Goal: Task Accomplishment & Management: Complete application form

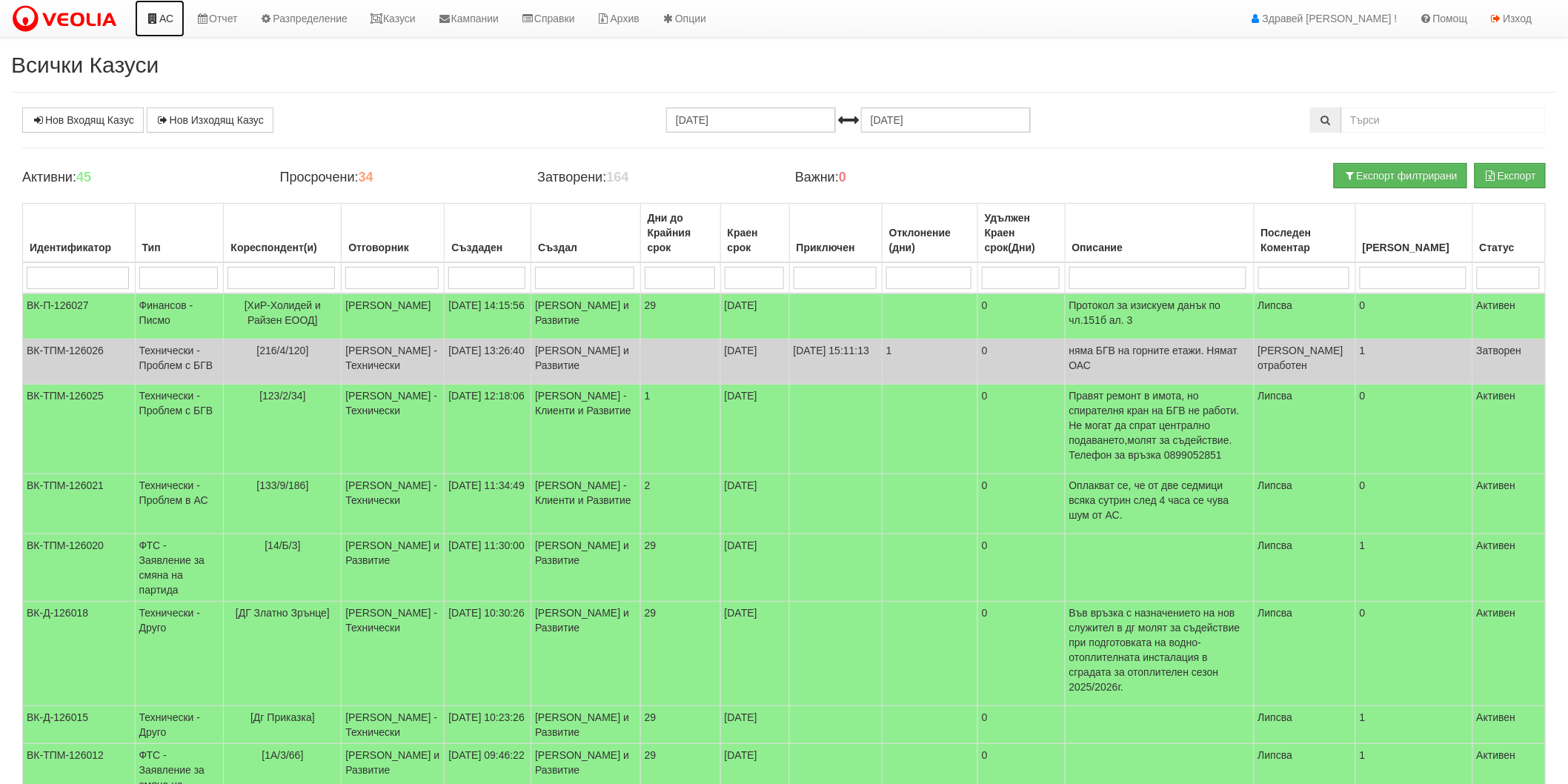
click at [150, 11] on link "АС" at bounding box center [160, 18] width 50 height 37
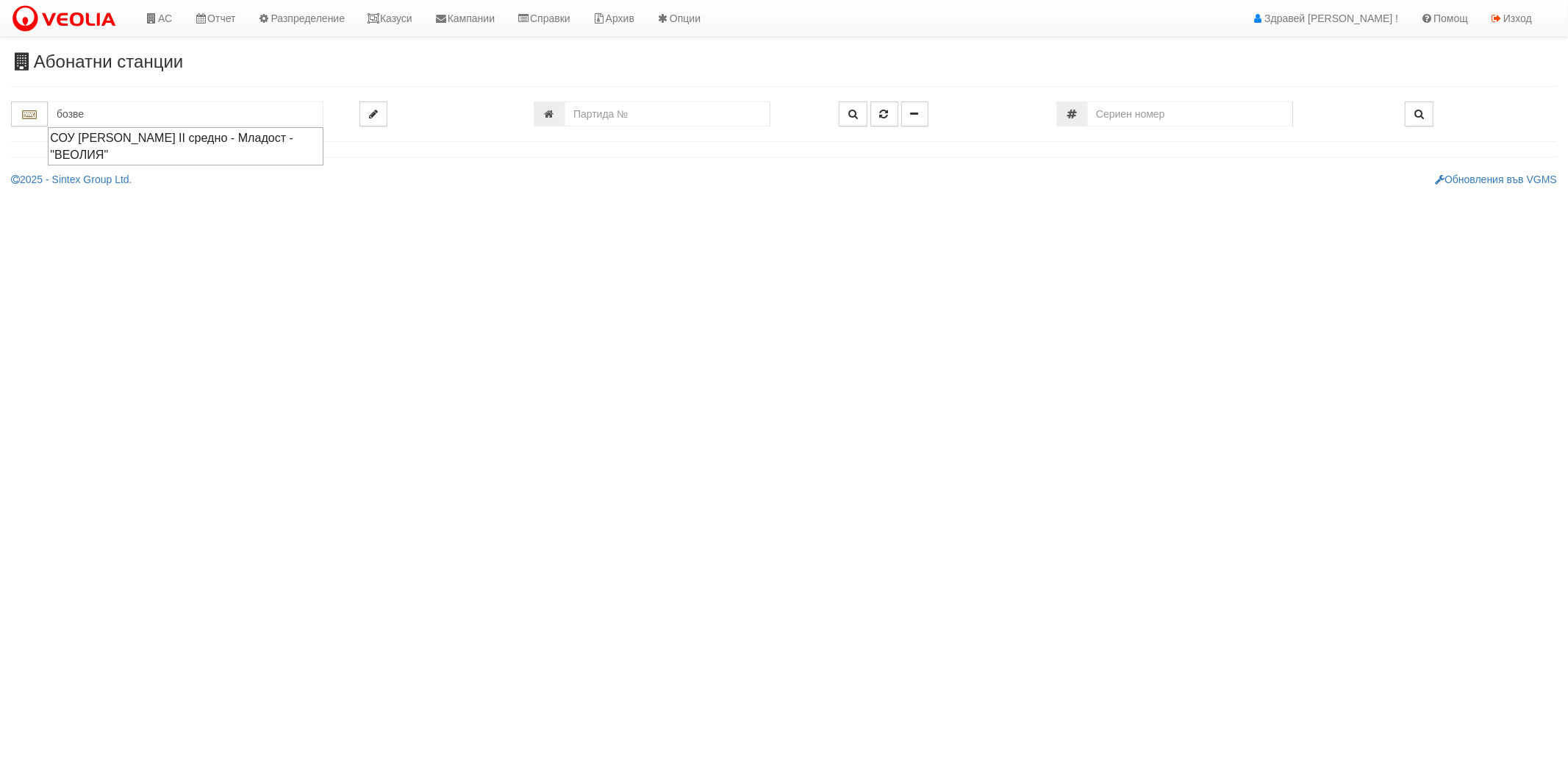
click at [187, 152] on div "СОУ НЕОФИТ БОЗВЕЛИ II средно - Младост - "ВЕОЛИЯ"" at bounding box center [185, 146] width 272 height 34
type input "СОУ НЕОФИТ БОЗВЕЛИ II средно - Младост - "ВЕОЛИЯ""
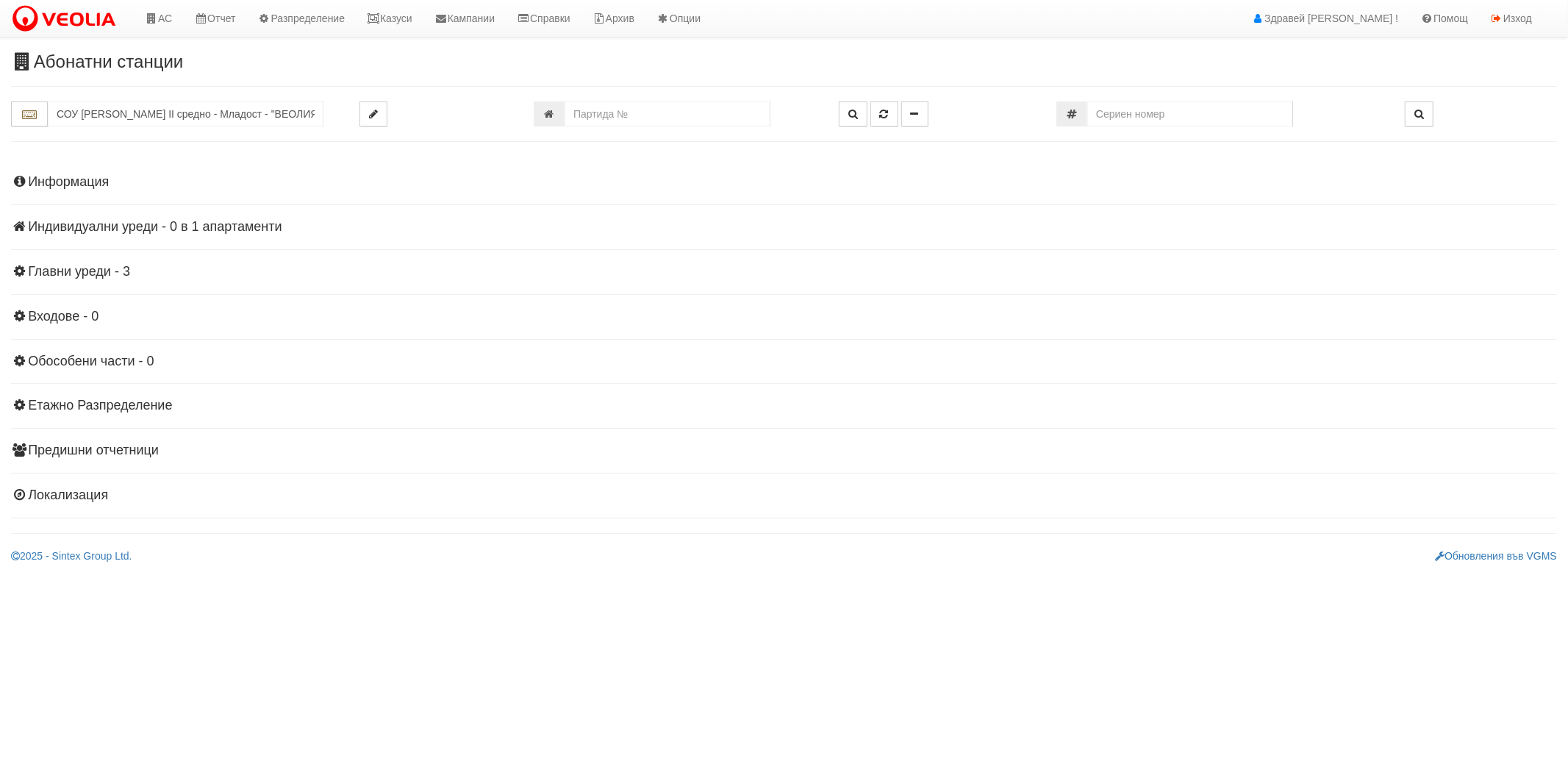
click at [103, 228] on h4 "Индивидуални уреди - 0 в 1 апартаменти" at bounding box center [784, 227] width 1546 height 15
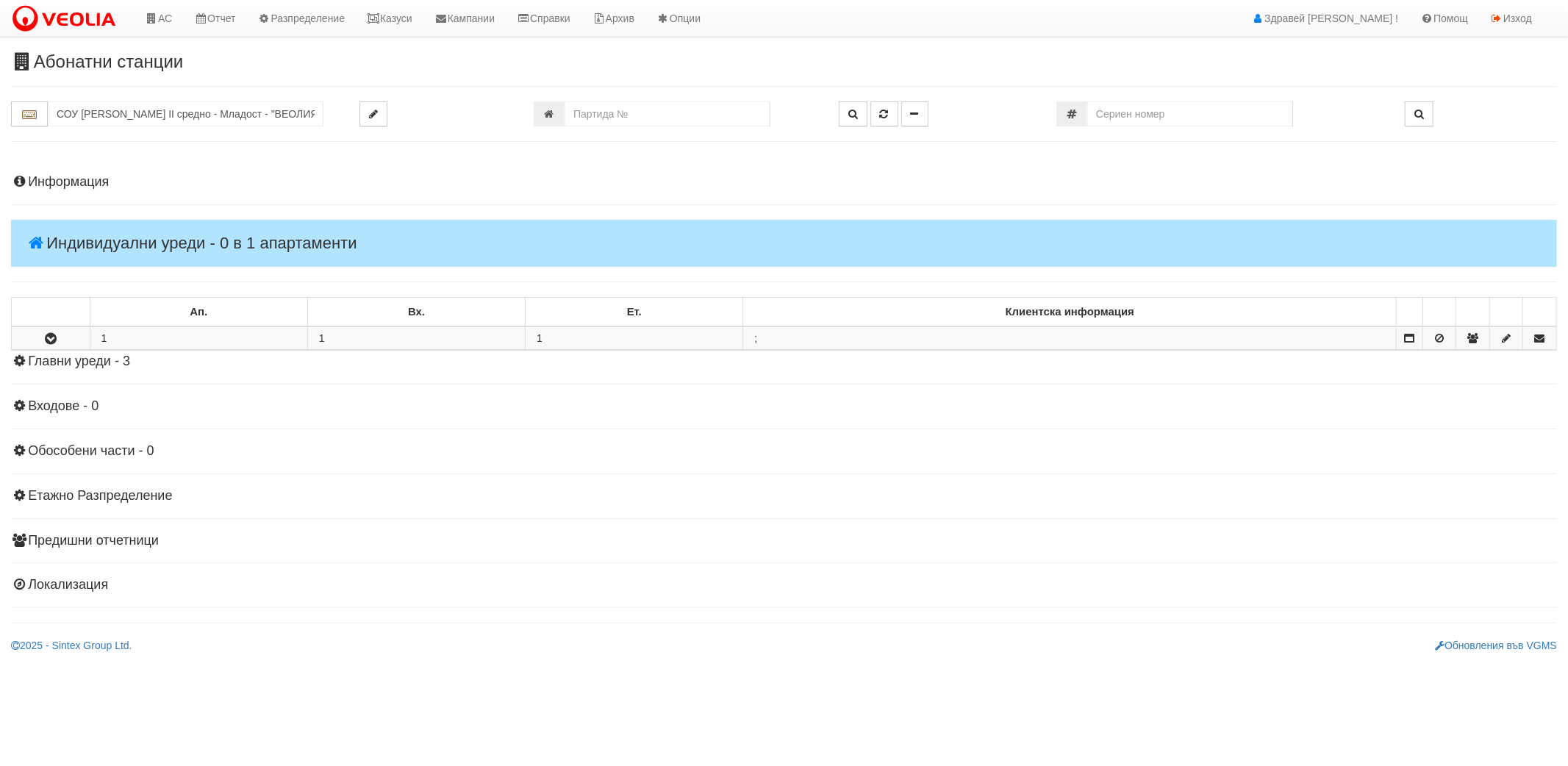
click at [103, 228] on h4 "Индивидуални уреди - 0 в 1 апартаменти" at bounding box center [784, 243] width 1546 height 47
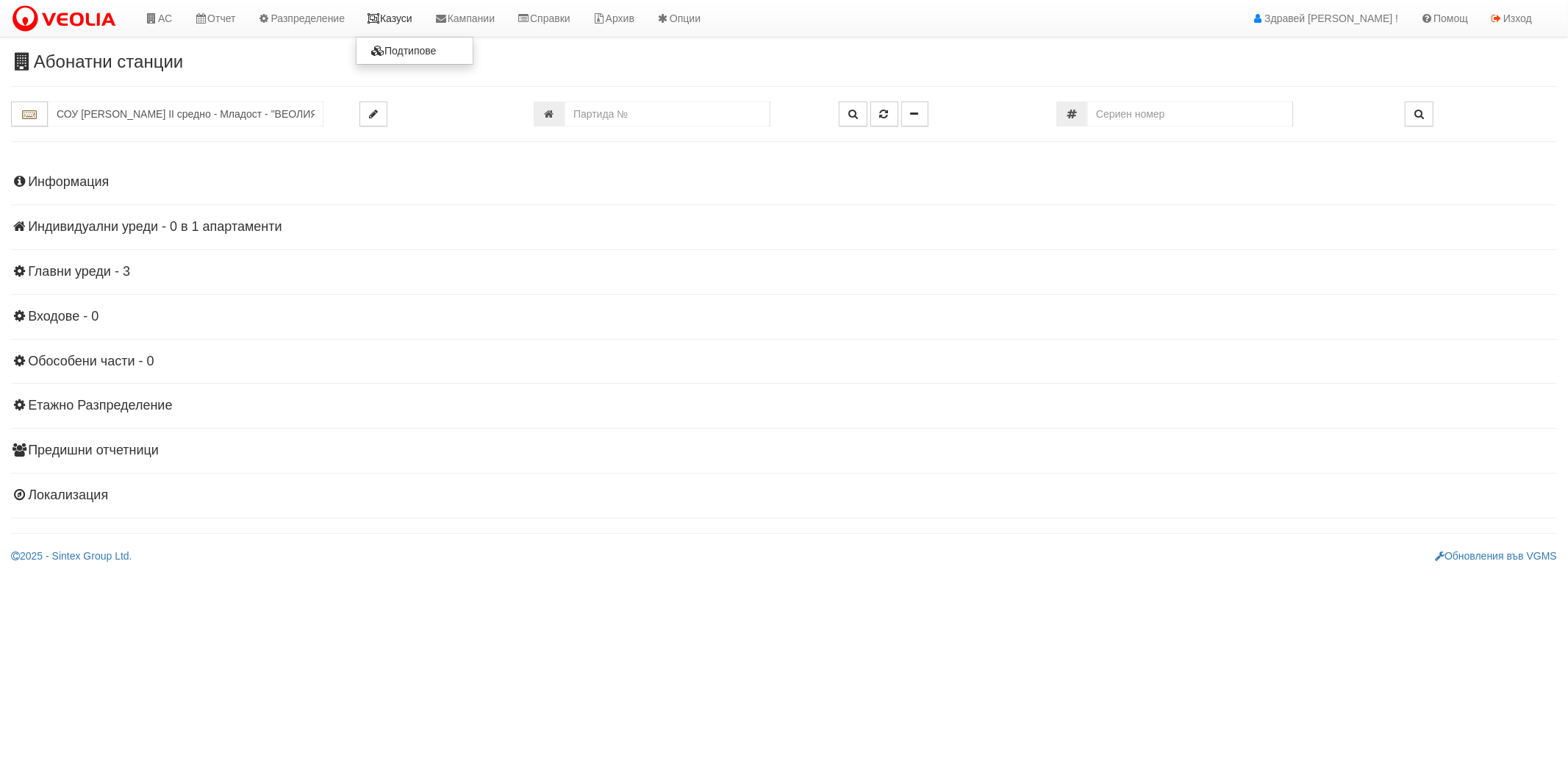
click at [402, 21] on link "Казуси" at bounding box center [390, 18] width 67 height 37
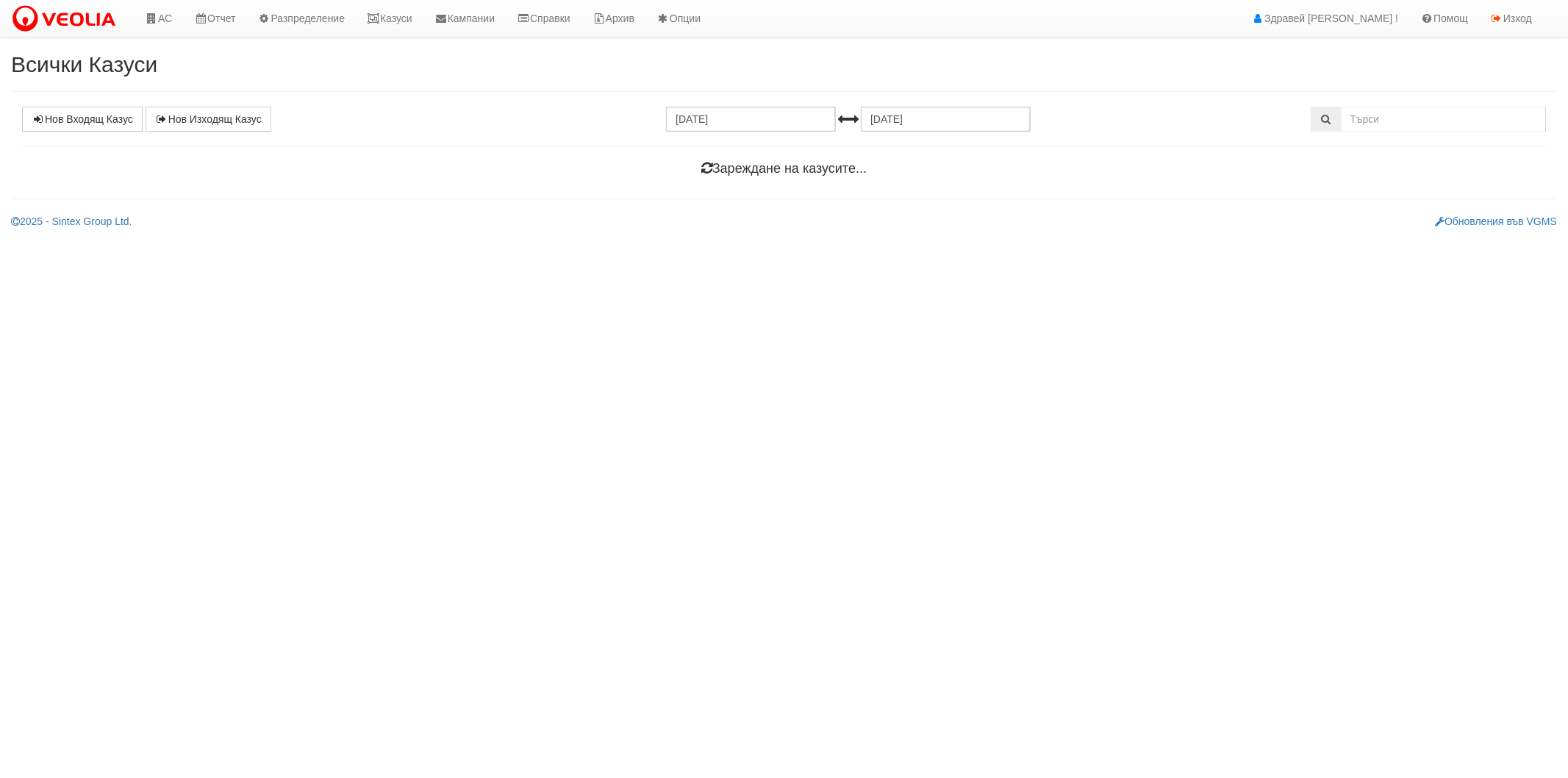
click at [132, 105] on div "Всички Казуси Нов Входящ Казус Нов Изходящ Казус 14.09.2025 14.10.2025 Зареждан…" at bounding box center [784, 140] width 1568 height 176
click at [122, 118] on link "Нов Входящ Казус" at bounding box center [82, 119] width 121 height 25
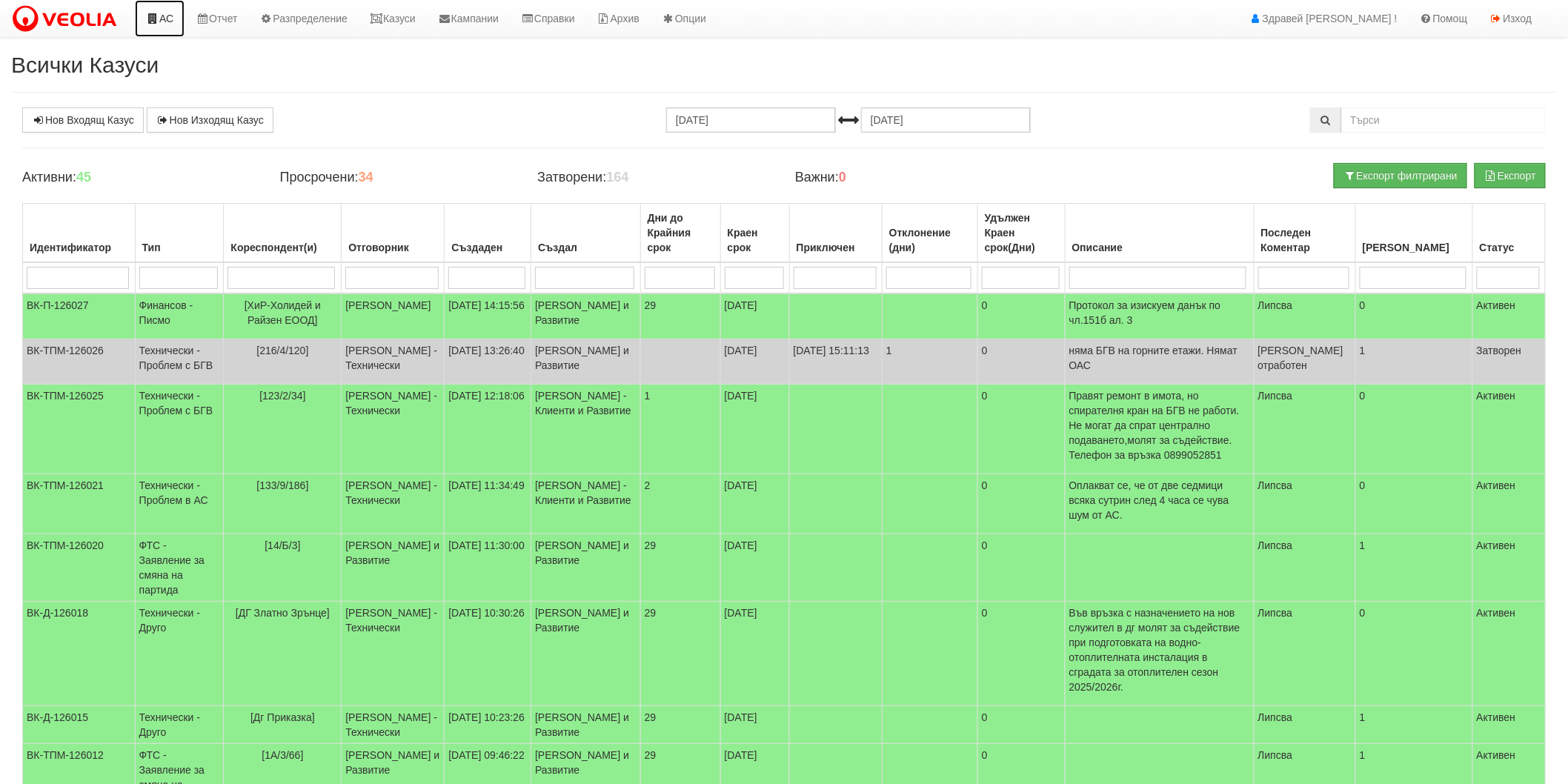
click at [156, 17] on icon at bounding box center [152, 18] width 13 height 11
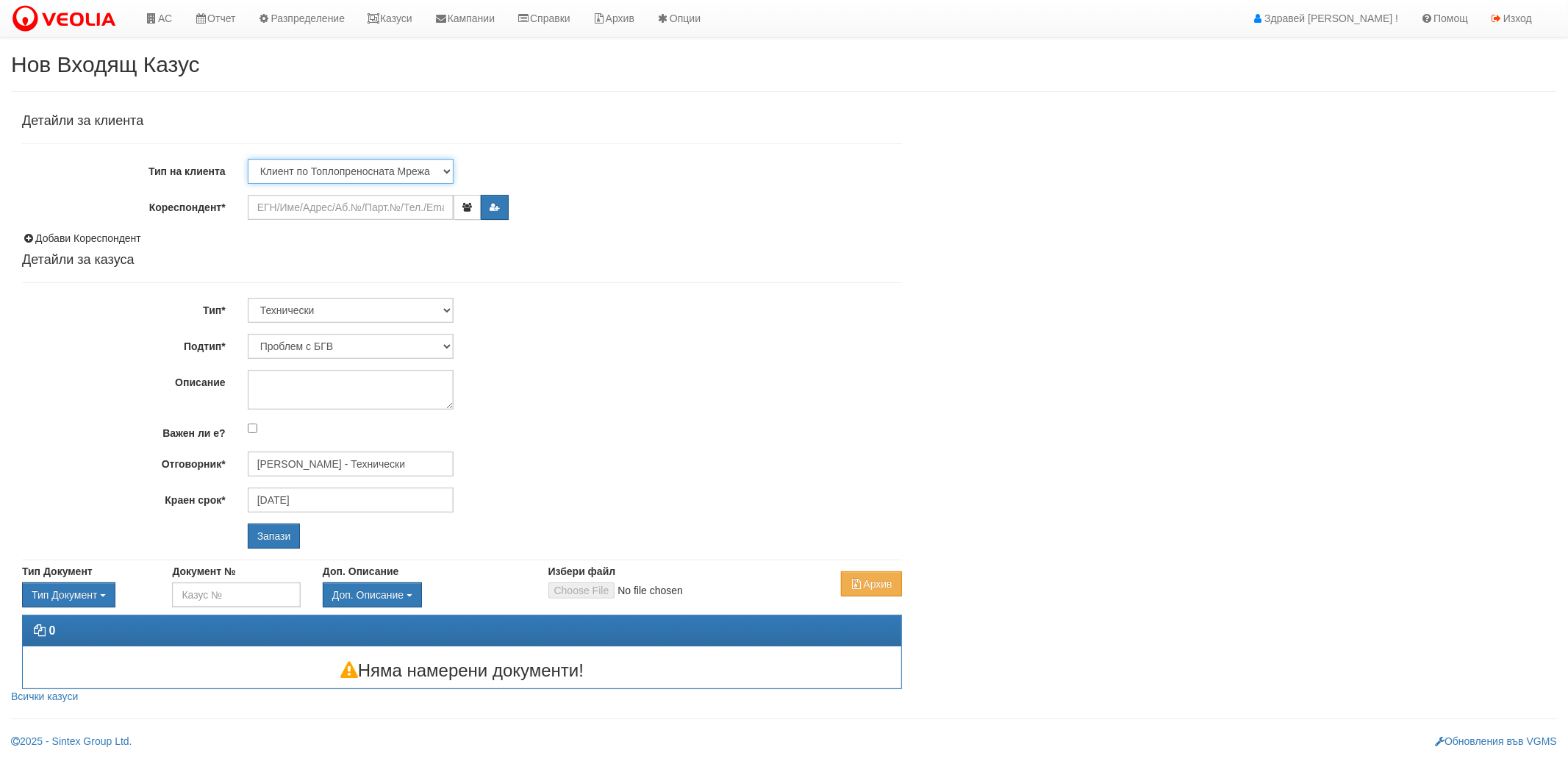
click at [313, 170] on select "Клиент по Топлопреносната Мрежа Институция Партньори Други" at bounding box center [350, 172] width 206 height 25
select select "Other"
click at [248, 159] on select "Клиент по Топлопреносната Мрежа Институция Партньори Други" at bounding box center [350, 172] width 206 height 25
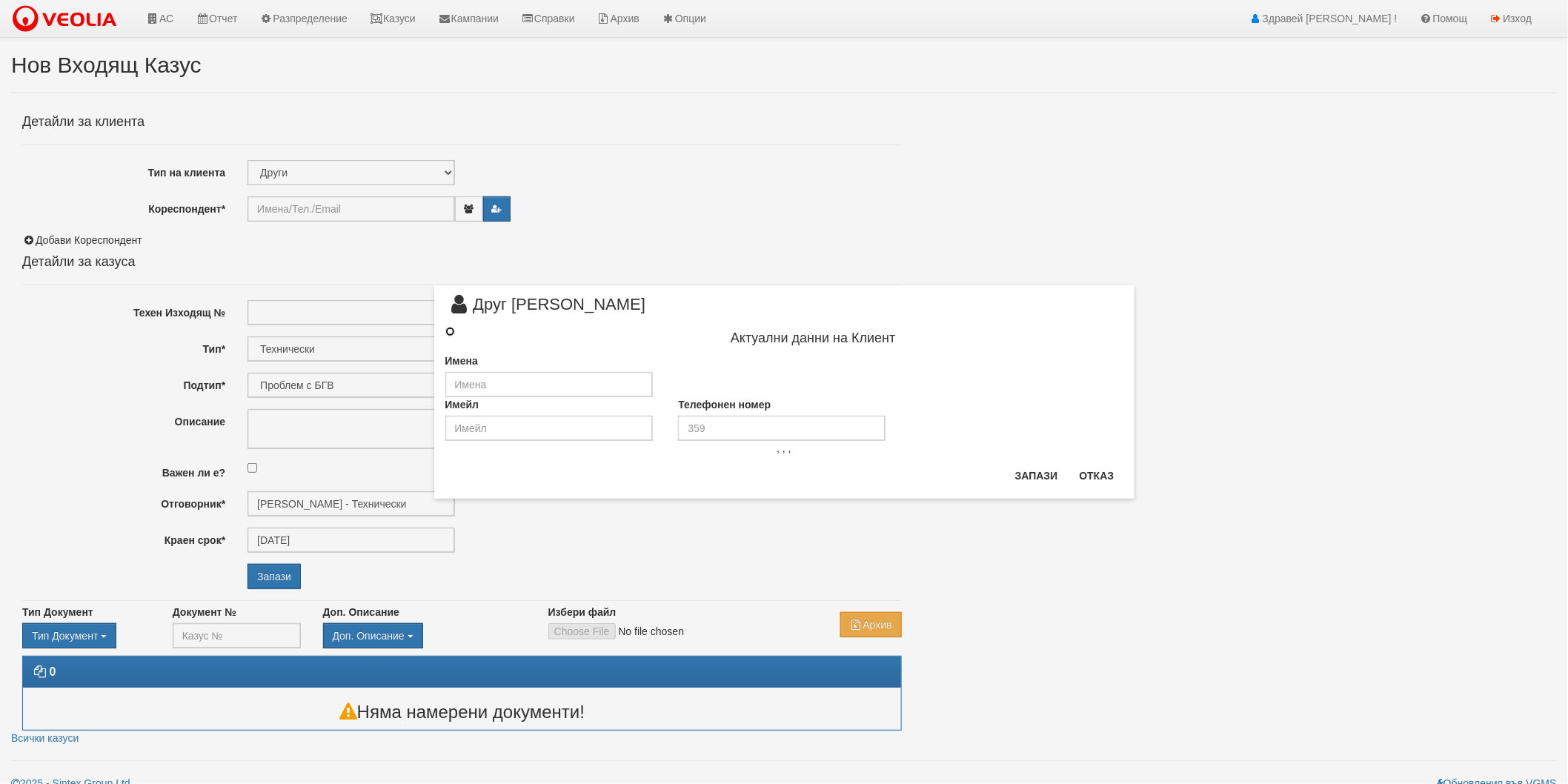
click at [447, 327] on input "radio" at bounding box center [450, 332] width 10 height 10
radio input "true"
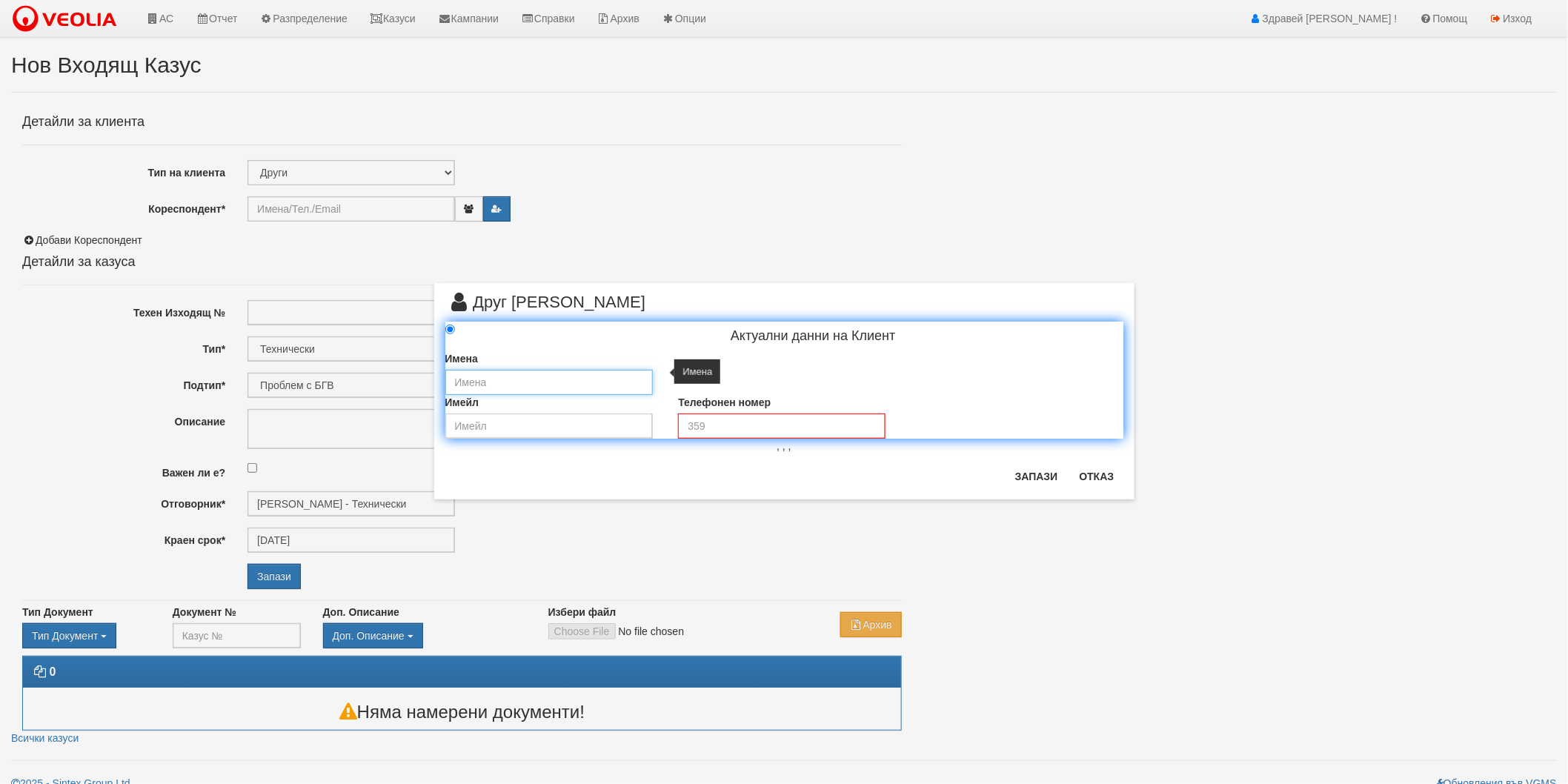
click at [557, 374] on input "text" at bounding box center [548, 382] width 208 height 25
paste input "СУ“ Неофит Бозвели“"
type input "СУ“ Неофит Бозвели“"
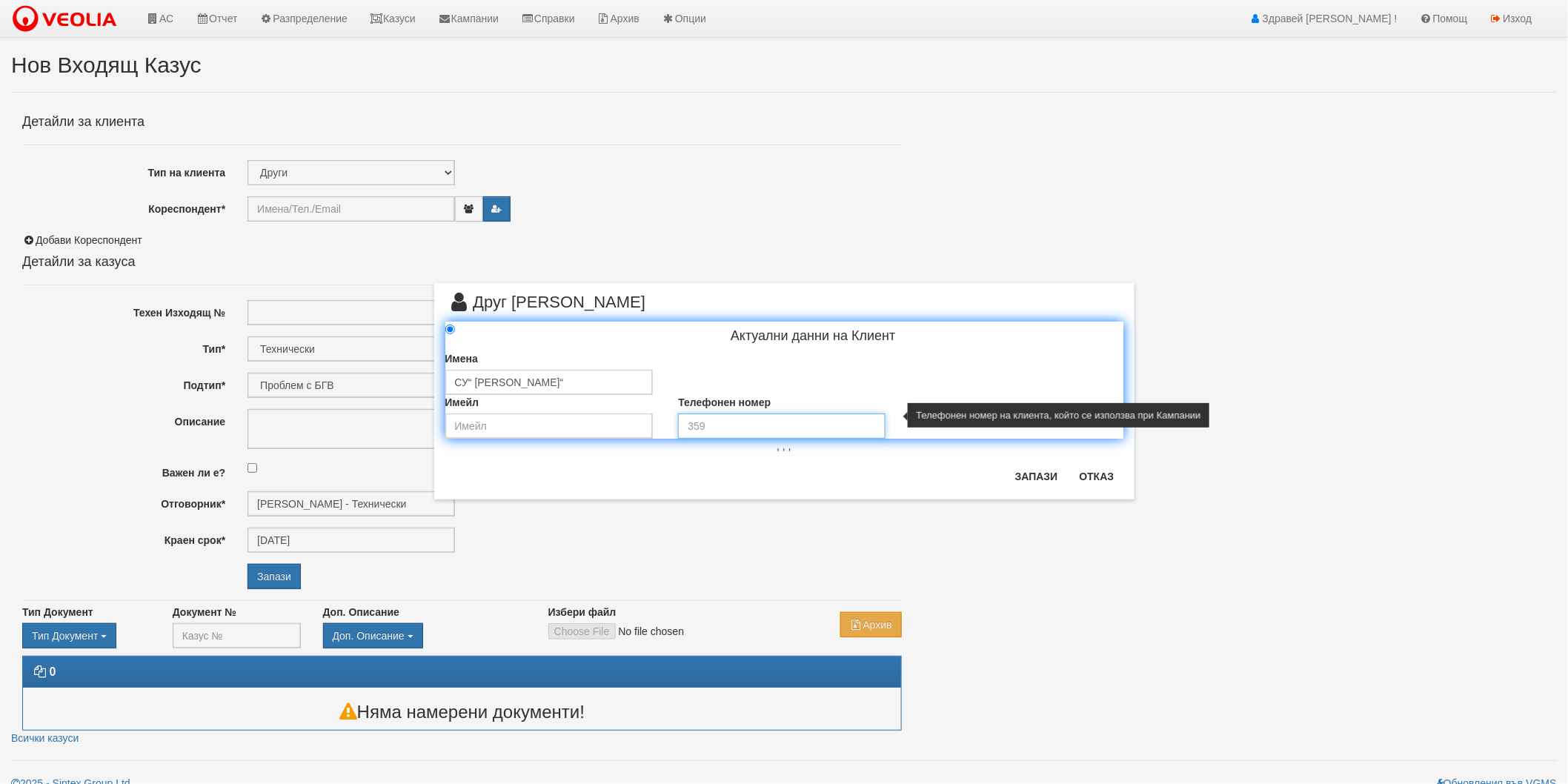
click at [777, 428] on input "tel" at bounding box center [782, 426] width 208 height 25
paste input "0877/ 89-06-13"
click at [719, 424] on input "0877/ 89-06-13" at bounding box center [782, 426] width 208 height 25
click at [727, 424] on input "087789-06-13" at bounding box center [782, 426] width 208 height 25
click at [736, 423] on input "08778906-13" at bounding box center [782, 426] width 208 height 25
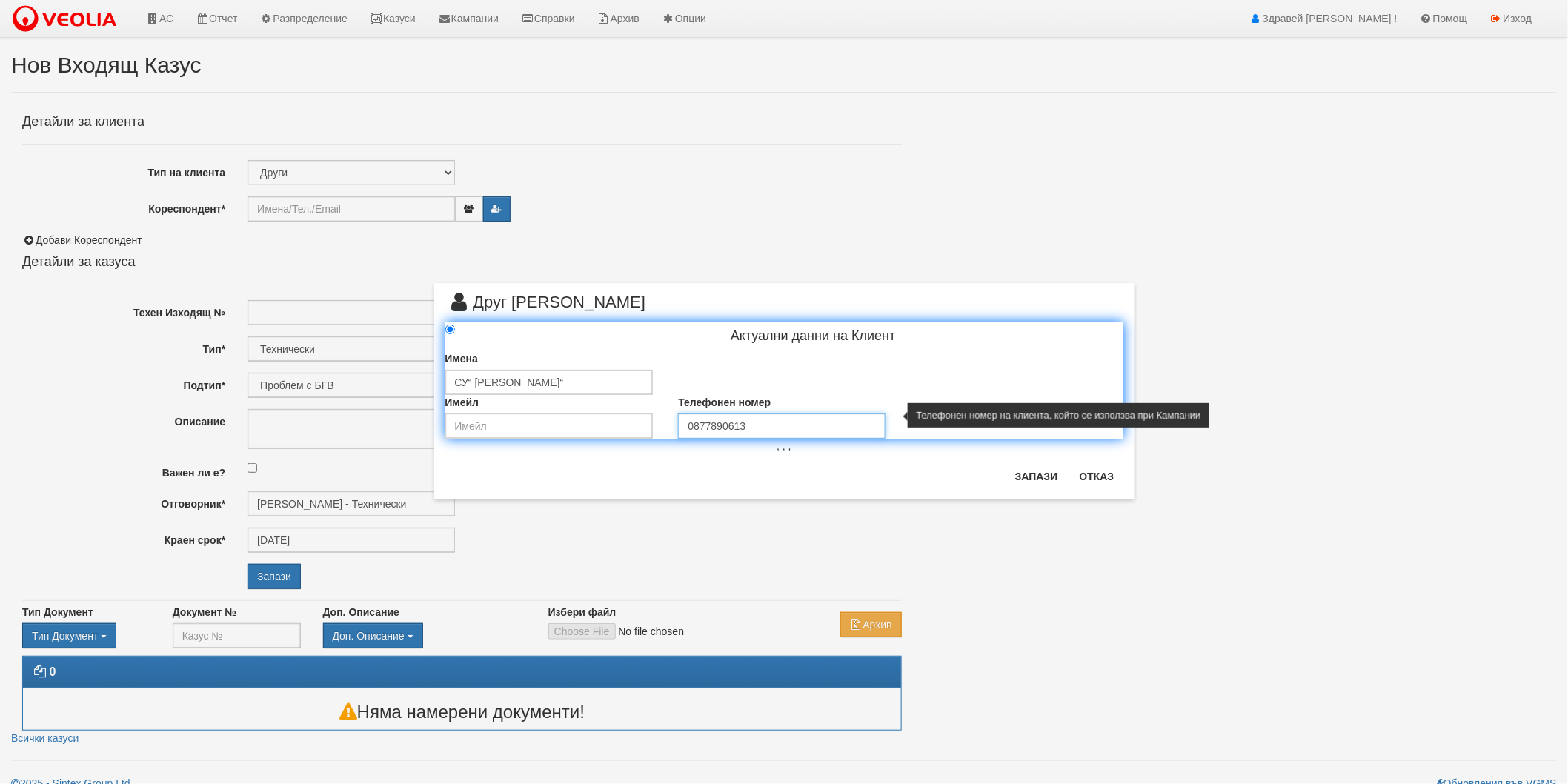
click at [797, 423] on input "0877890613" at bounding box center [782, 426] width 208 height 25
type input "0877890613"
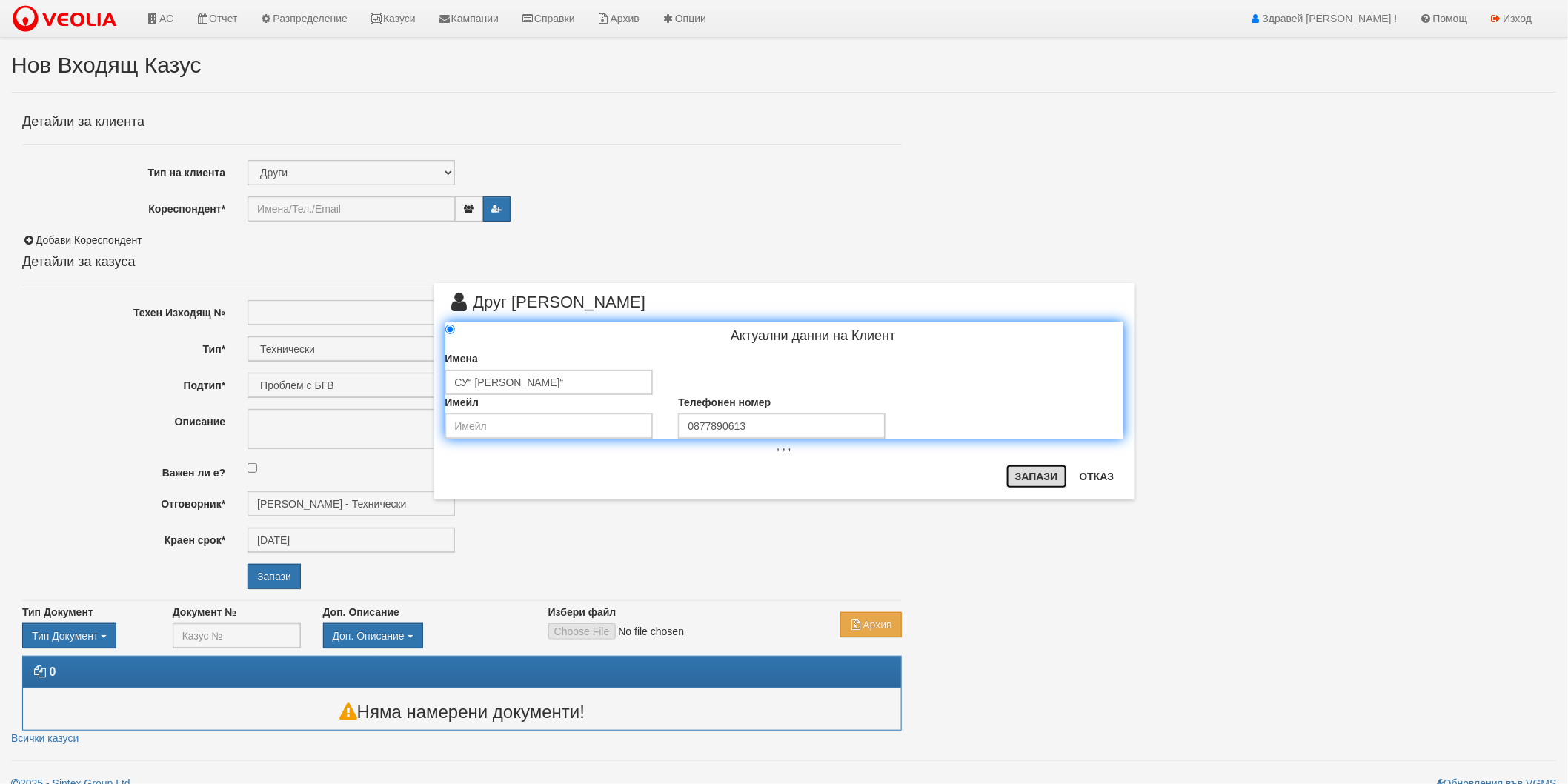
click at [1034, 481] on button "Запази" at bounding box center [1036, 476] width 60 height 24
type input "СУ“ Неофит Бозвели“"
radio input "true"
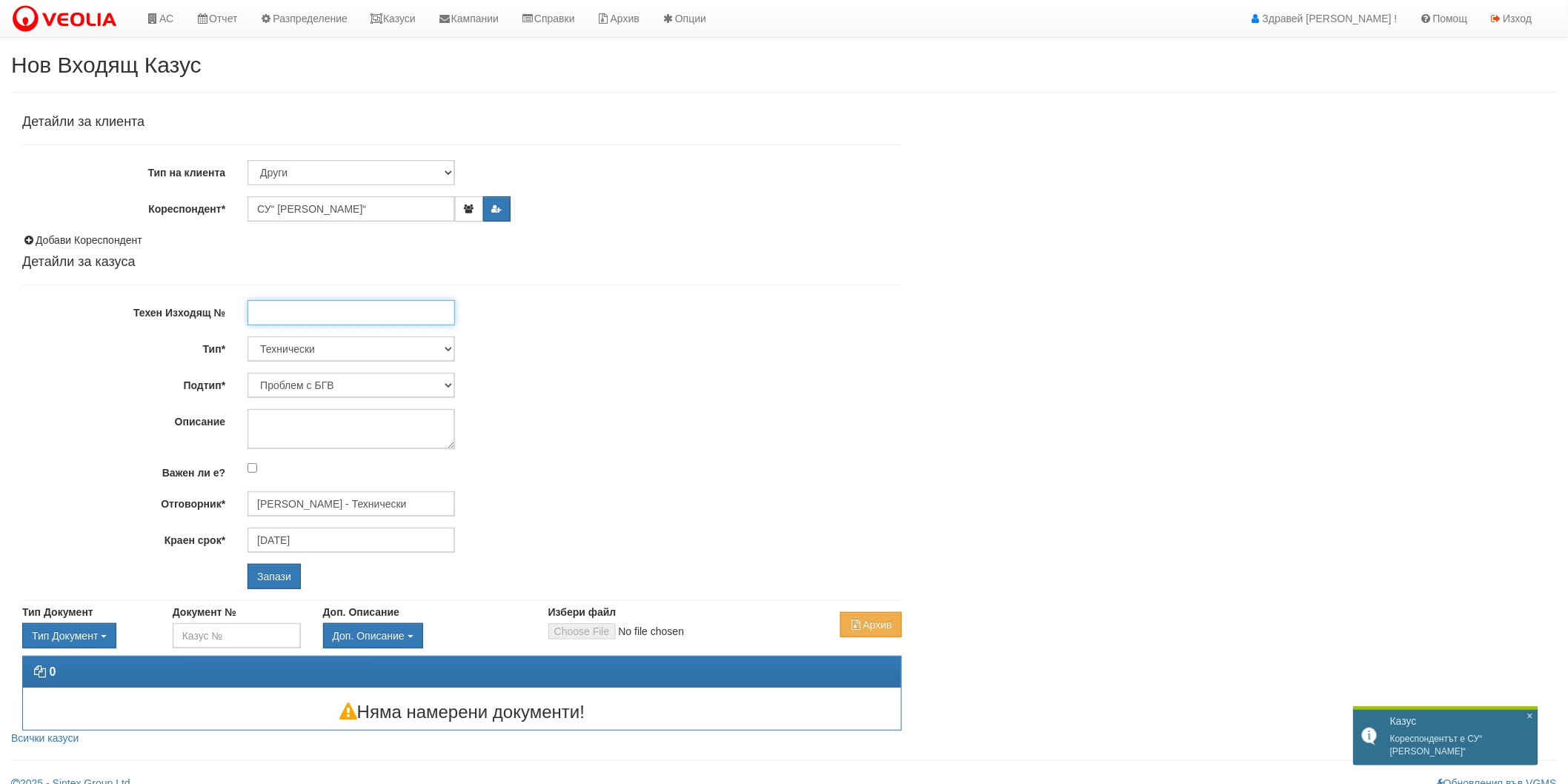
click at [337, 316] on input "Техен Изходящ №" at bounding box center [351, 313] width 208 height 25
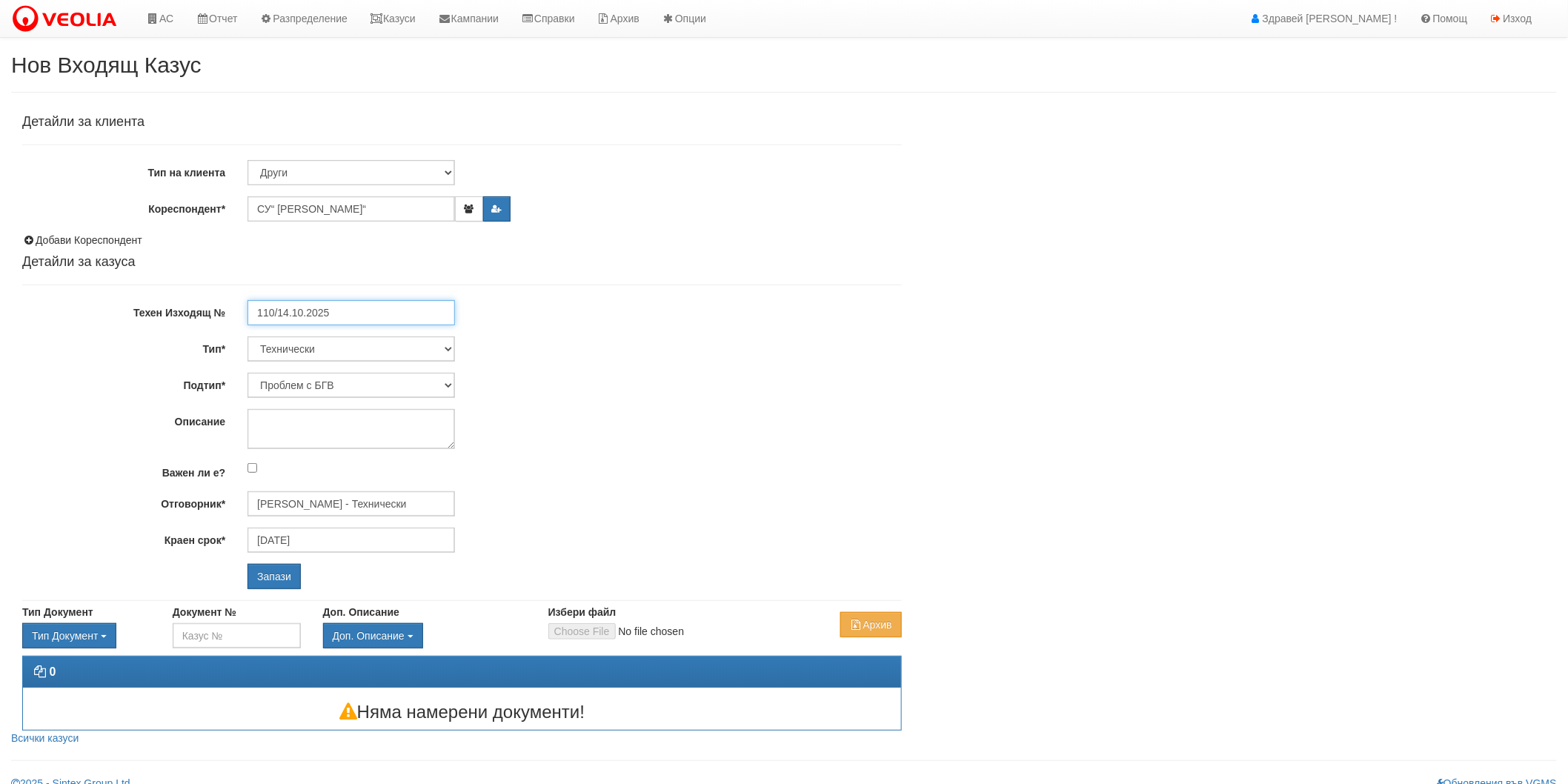
type input "110/14.10.2025"
click at [361, 379] on select "Проблем с БГВ Теч ВОИ Теч БГВ Теч в АС Теч от водомер Проблем в АС Интервенция …" at bounding box center [351, 385] width 208 height 25
select select "Пуск/Спиране на отопление"
click at [247, 373] on select "Проблем с БГВ Теч ВОИ Теч БГВ Теч в АС Теч от водомер Проблем в АС Интервенция …" at bounding box center [351, 385] width 208 height 25
type input "Дончо Дончев - Технически"
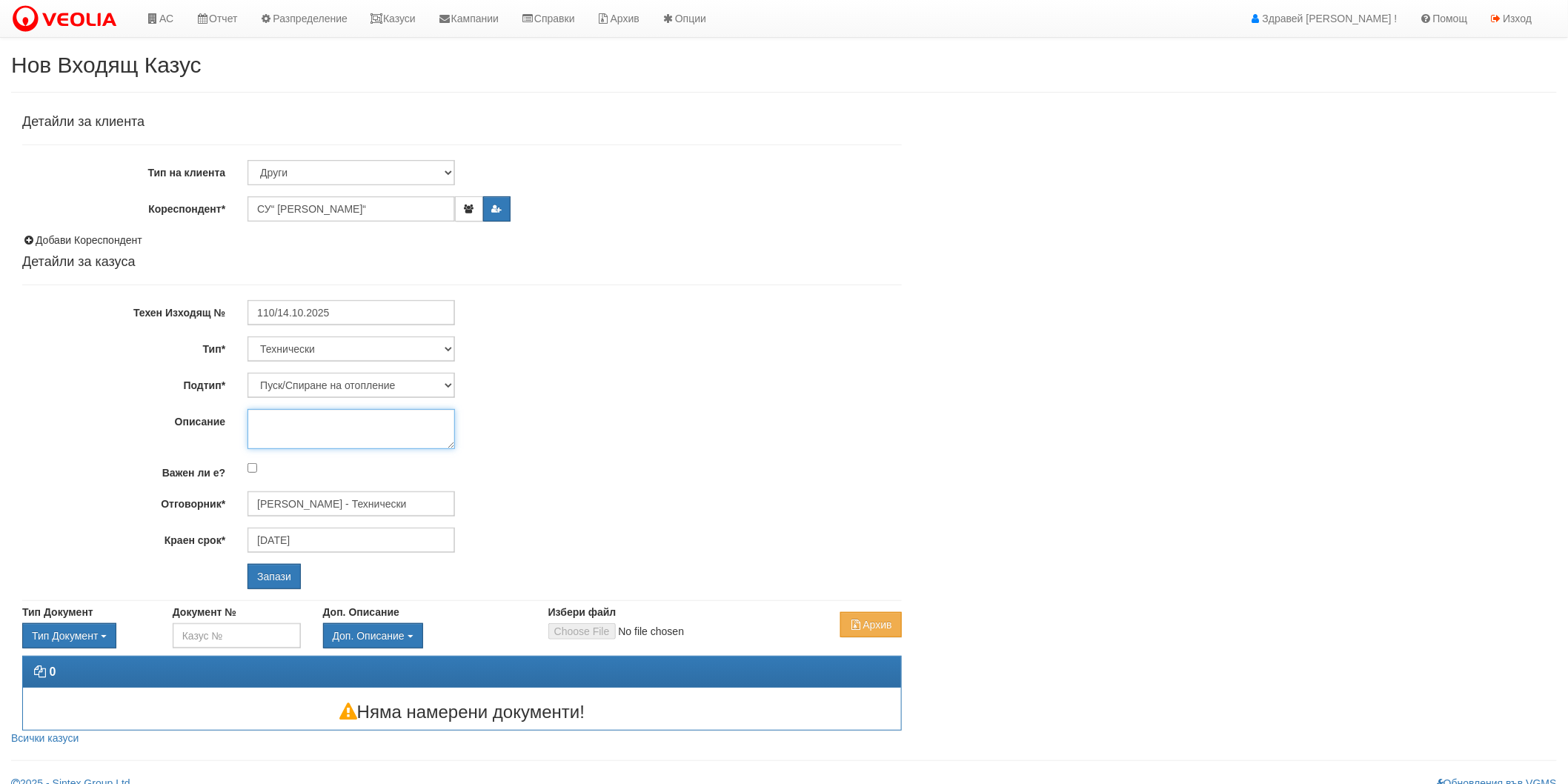
click at [288, 445] on textarea "Описание" at bounding box center [351, 429] width 208 height 40
type textarea "П"
type textarea "Заявка за пускане от 15.10"
click at [270, 572] on input "Запази" at bounding box center [274, 576] width 54 height 25
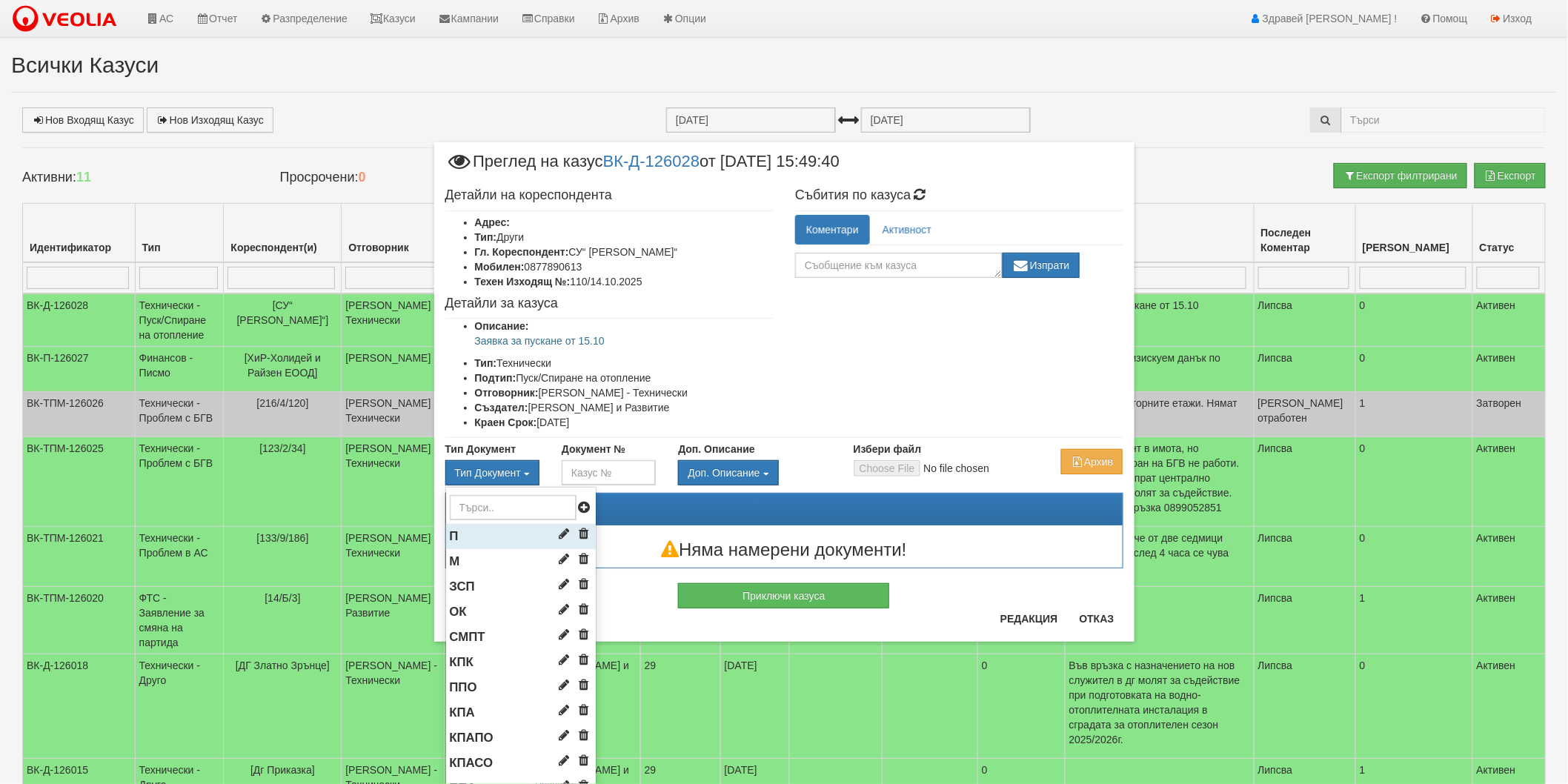
click at [485, 531] on li "П" at bounding box center [520, 536] width 150 height 25
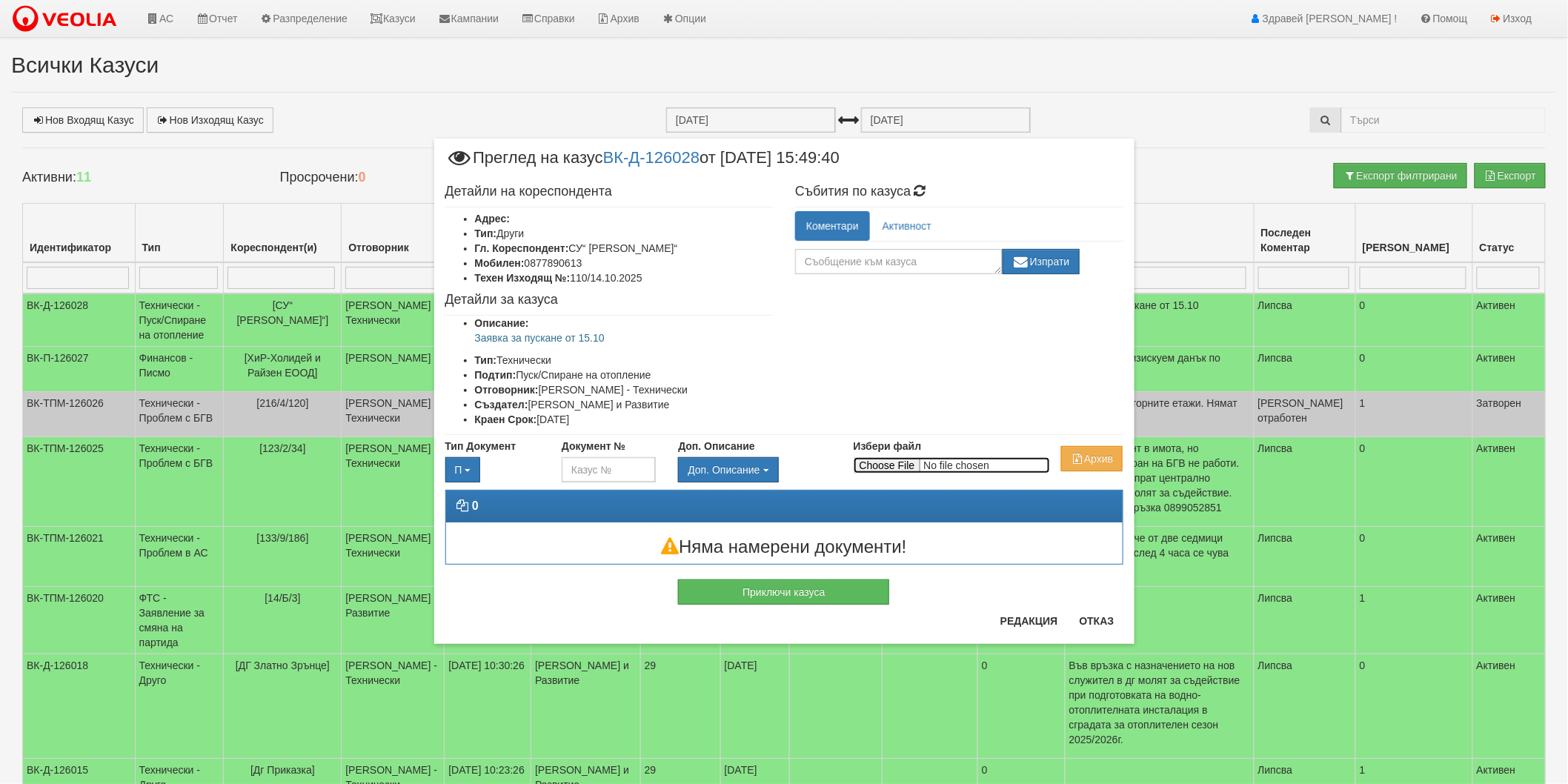
click at [877, 463] on input "Избери файл" at bounding box center [951, 466] width 196 height 17
type input "C:\fakepath\DOC108.pdf"
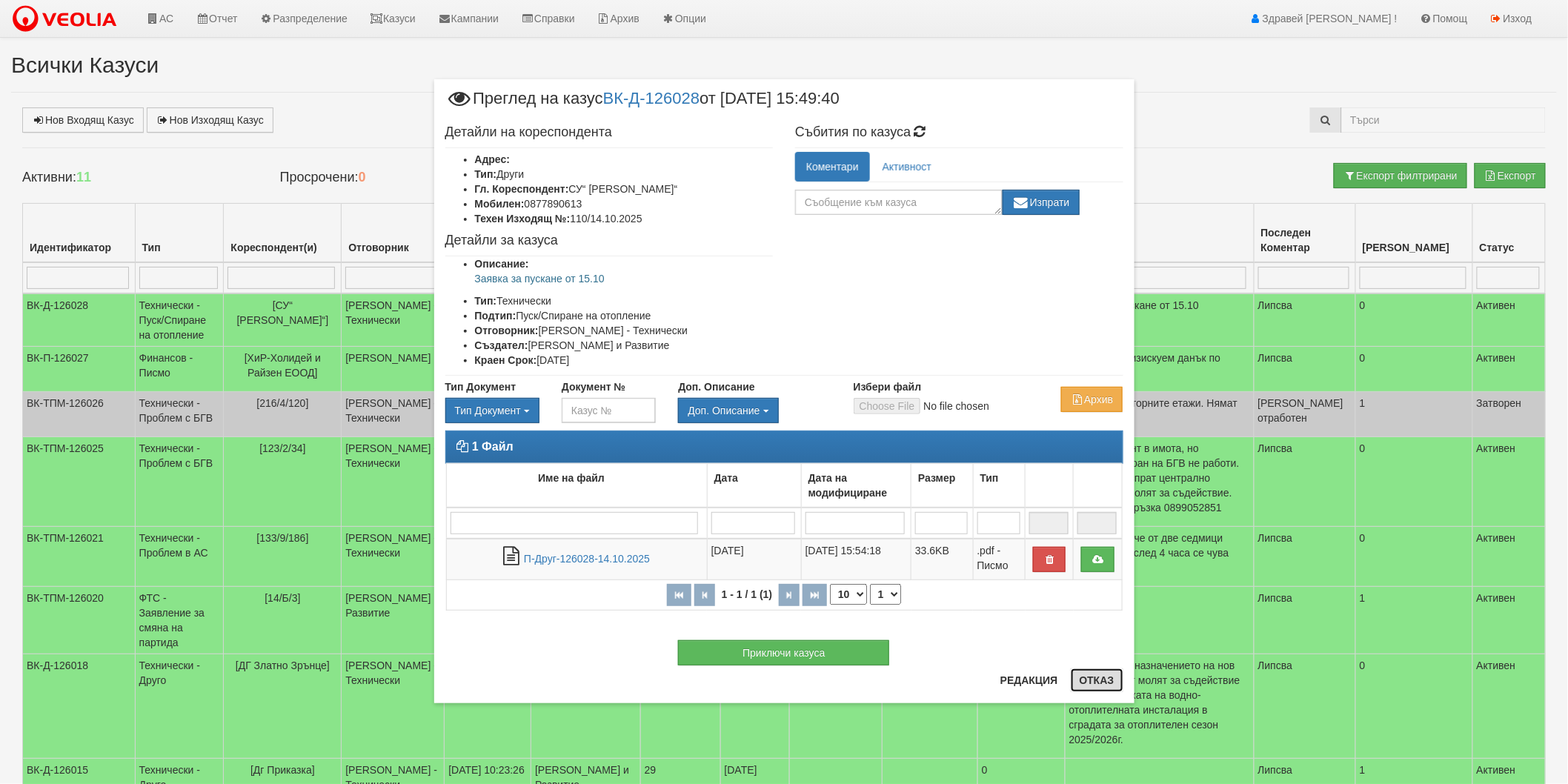
click at [1112, 683] on button "Отказ" at bounding box center [1097, 680] width 53 height 24
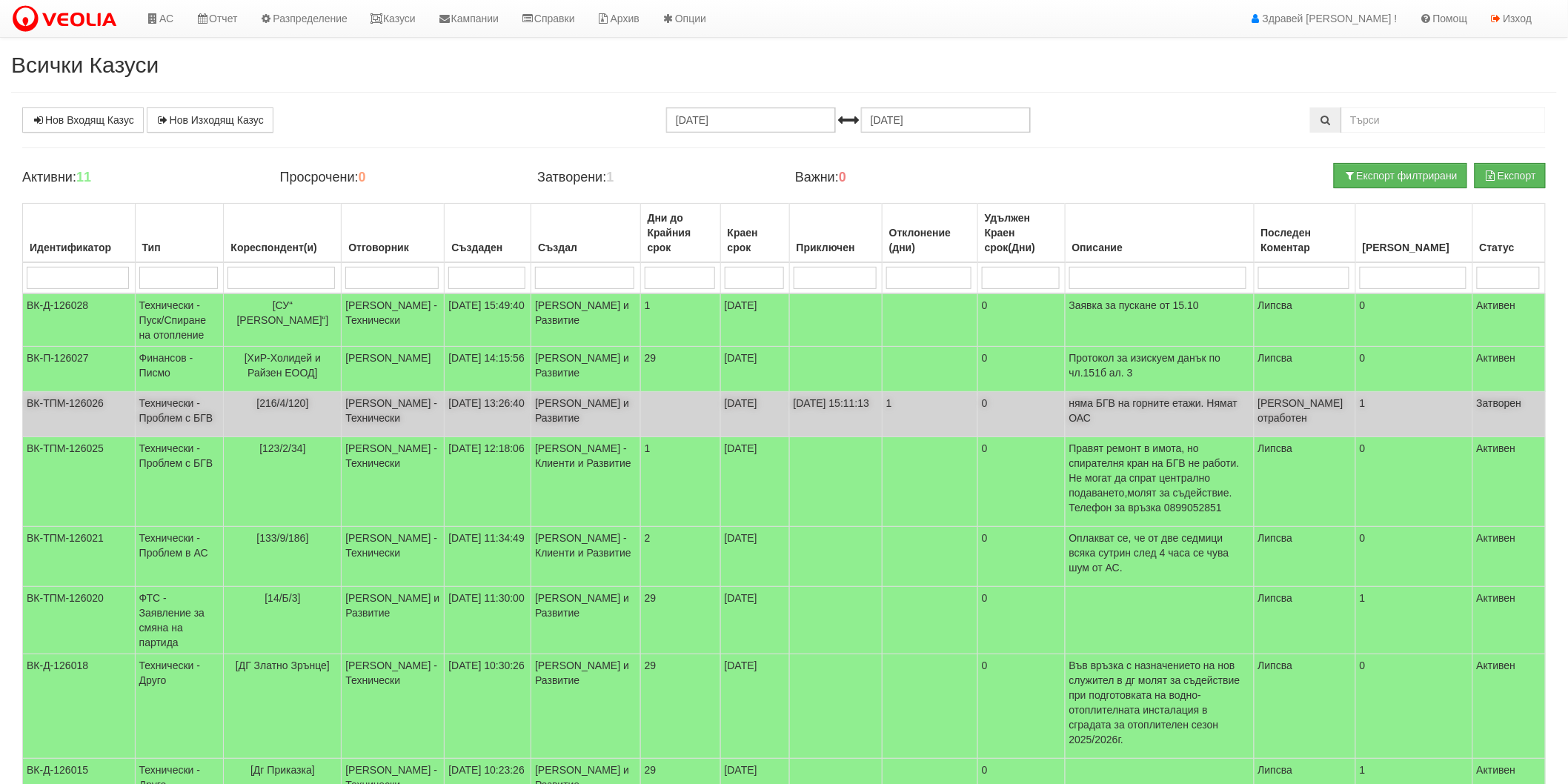
click at [562, 432] on td "Иван Велев - Клиенти и Развитие" at bounding box center [586, 414] width 109 height 45
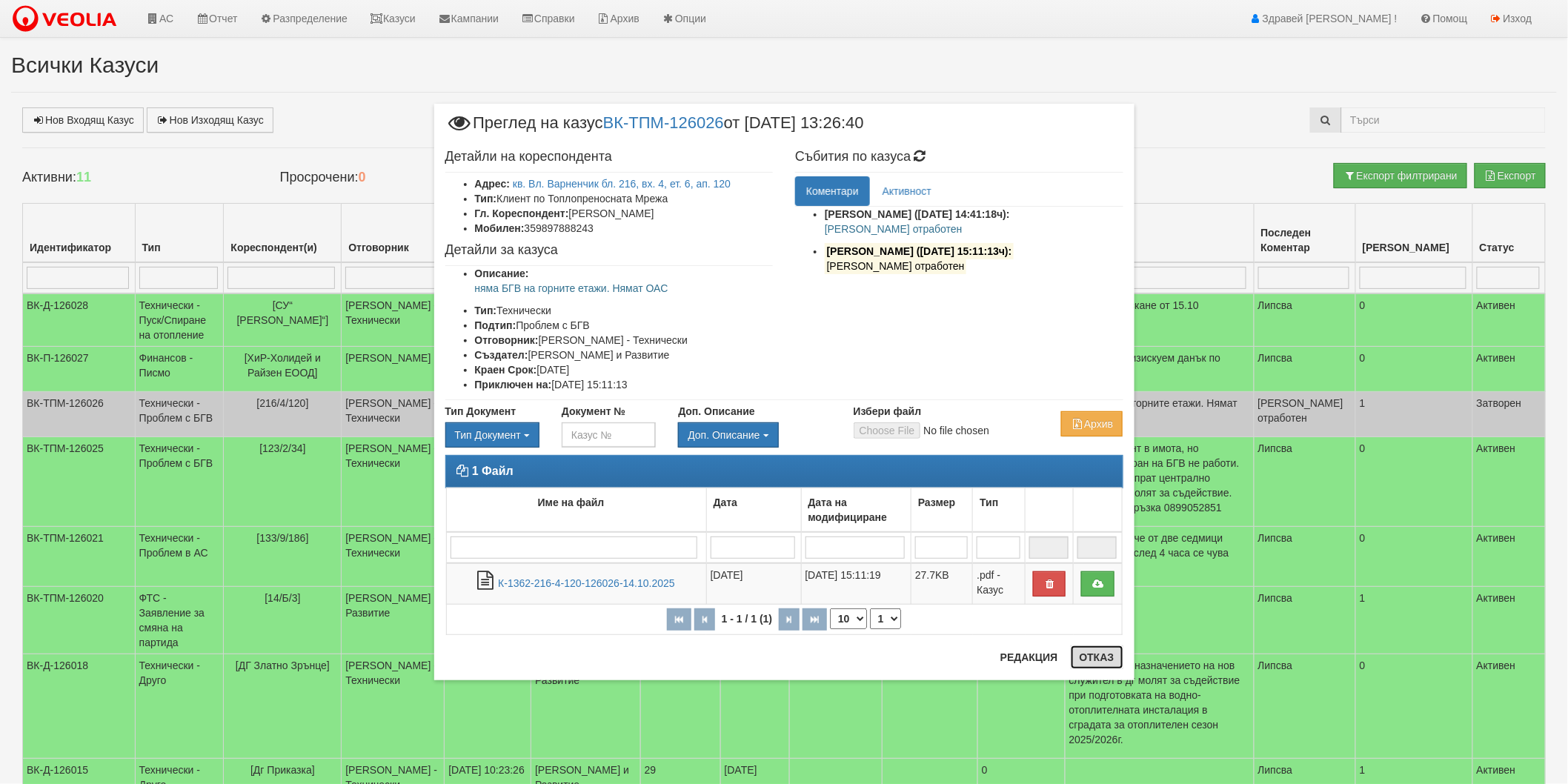
click at [1112, 667] on button "Отказ" at bounding box center [1097, 657] width 53 height 24
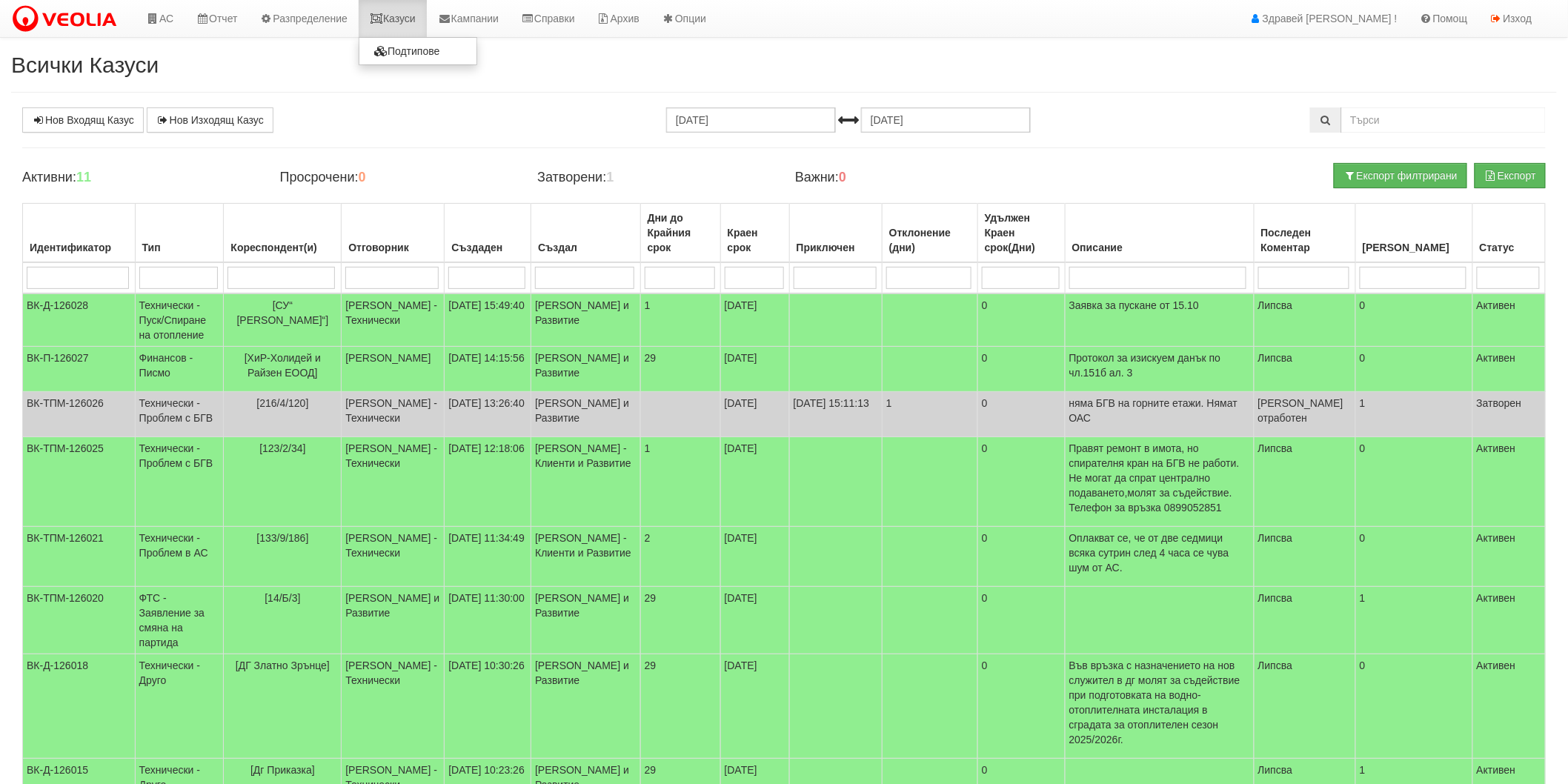
click at [414, 28] on link "Казуси" at bounding box center [393, 18] width 68 height 37
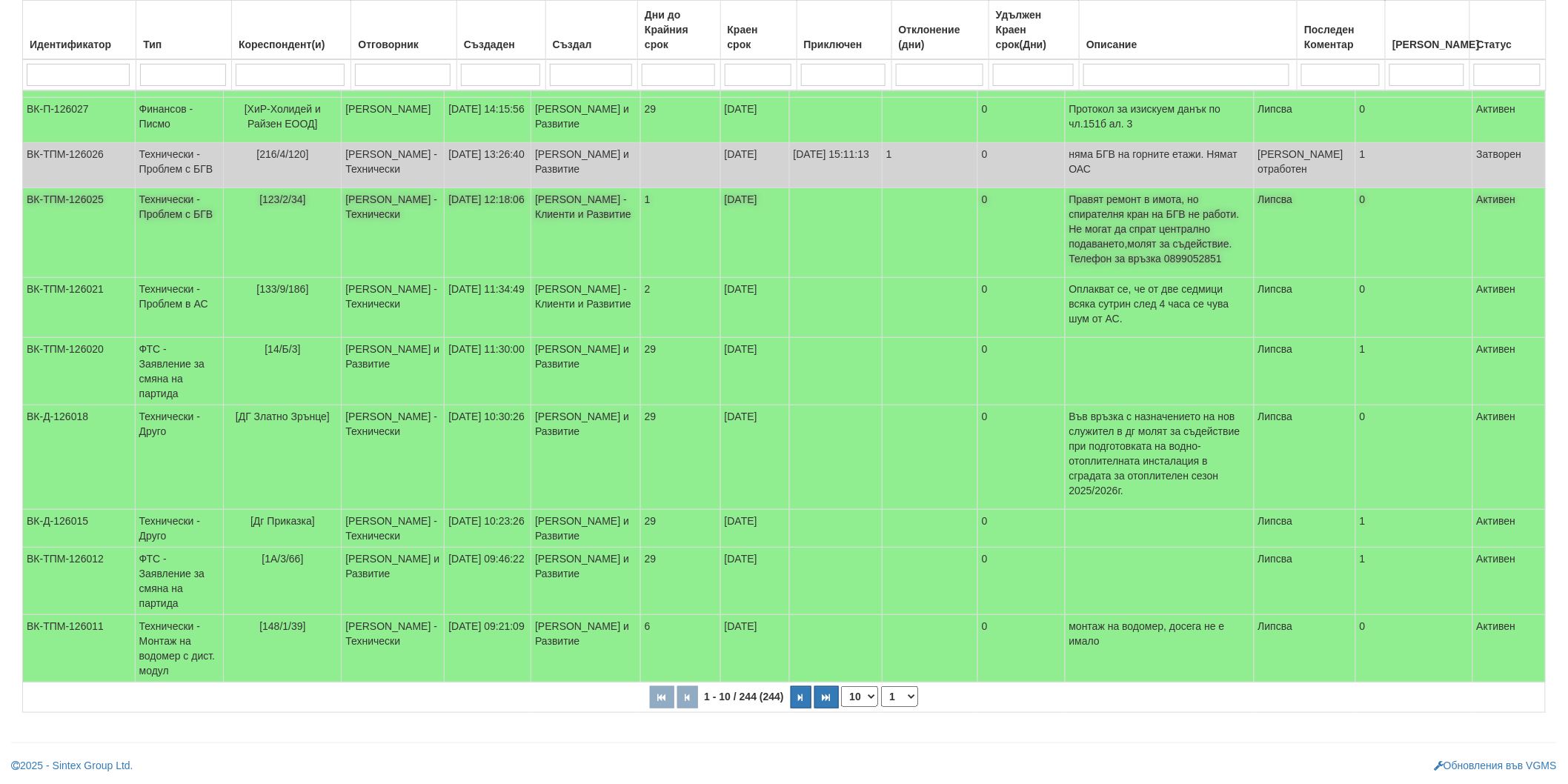
scroll to position [270, 0]
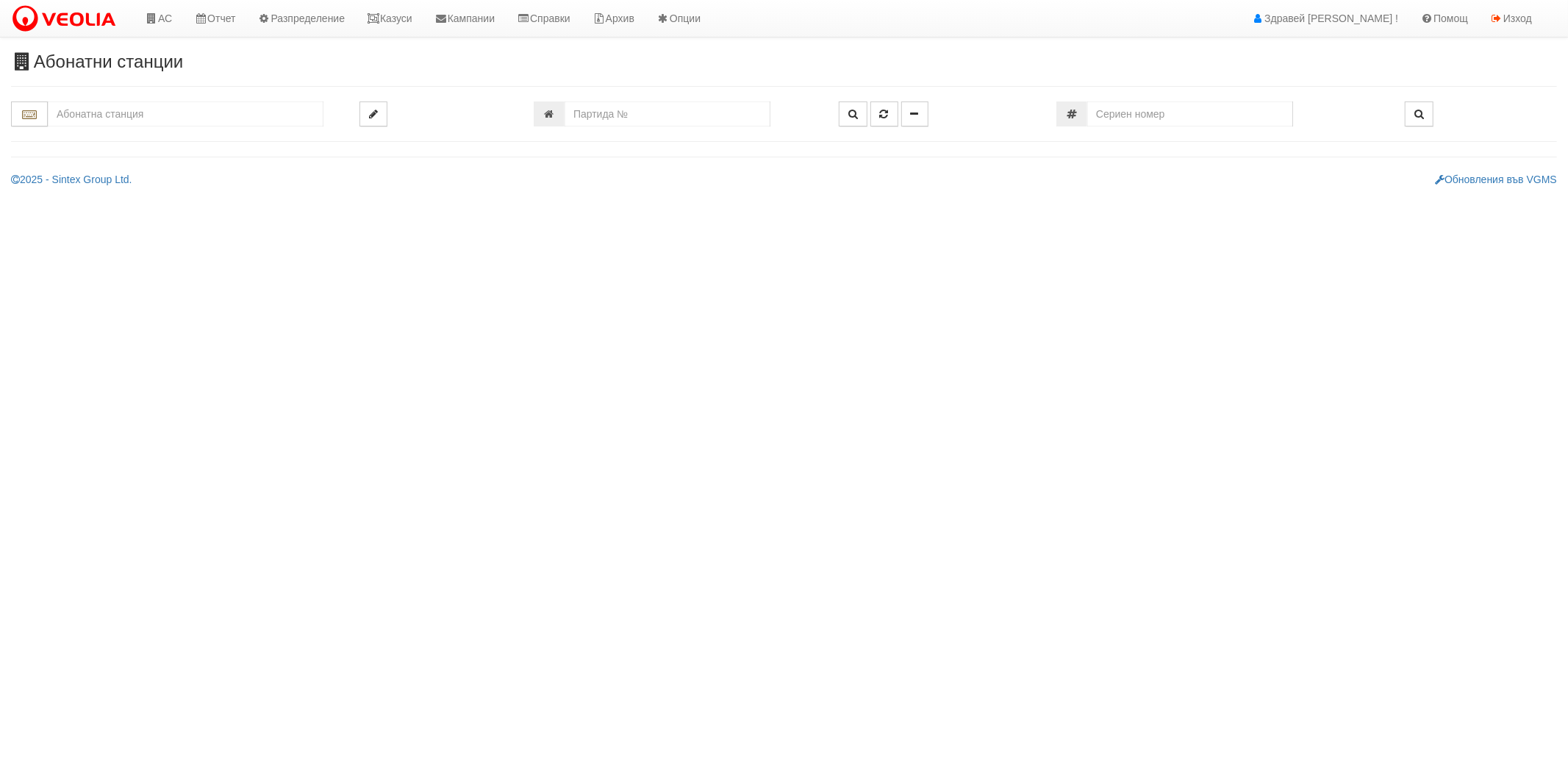
click at [173, 119] on input "text" at bounding box center [185, 114] width 276 height 25
click at [166, 135] on div "226/1 - Вл. [PERSON_NAME] - "ВЕОЛИЯ"" at bounding box center [185, 138] width 272 height 17
type input "226/1 - Вл. [PERSON_NAME] - "ВЕОЛИЯ""
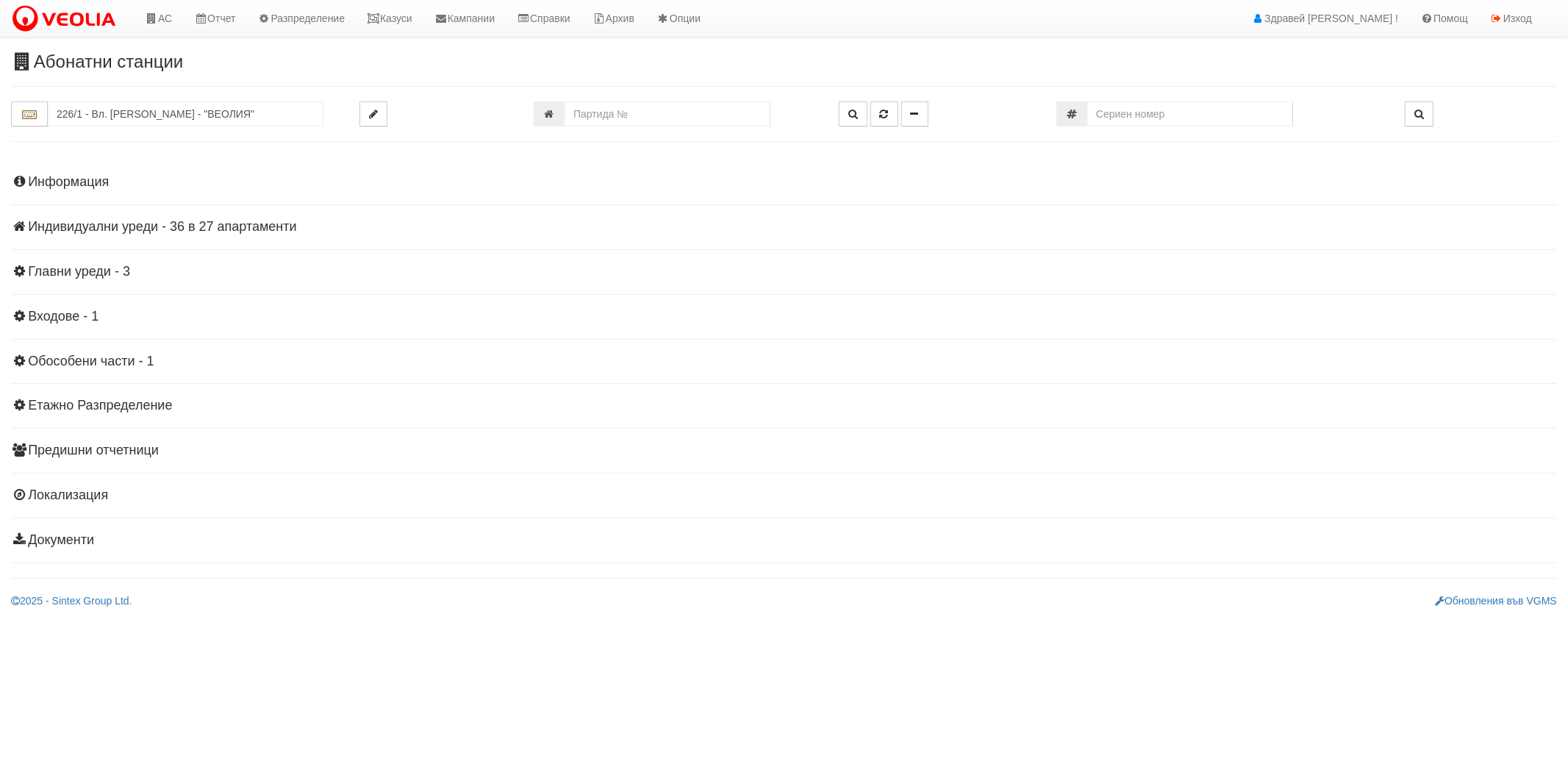
click at [182, 231] on h4 "Индивидуални уреди - 36 в 27 апартаменти" at bounding box center [784, 227] width 1546 height 15
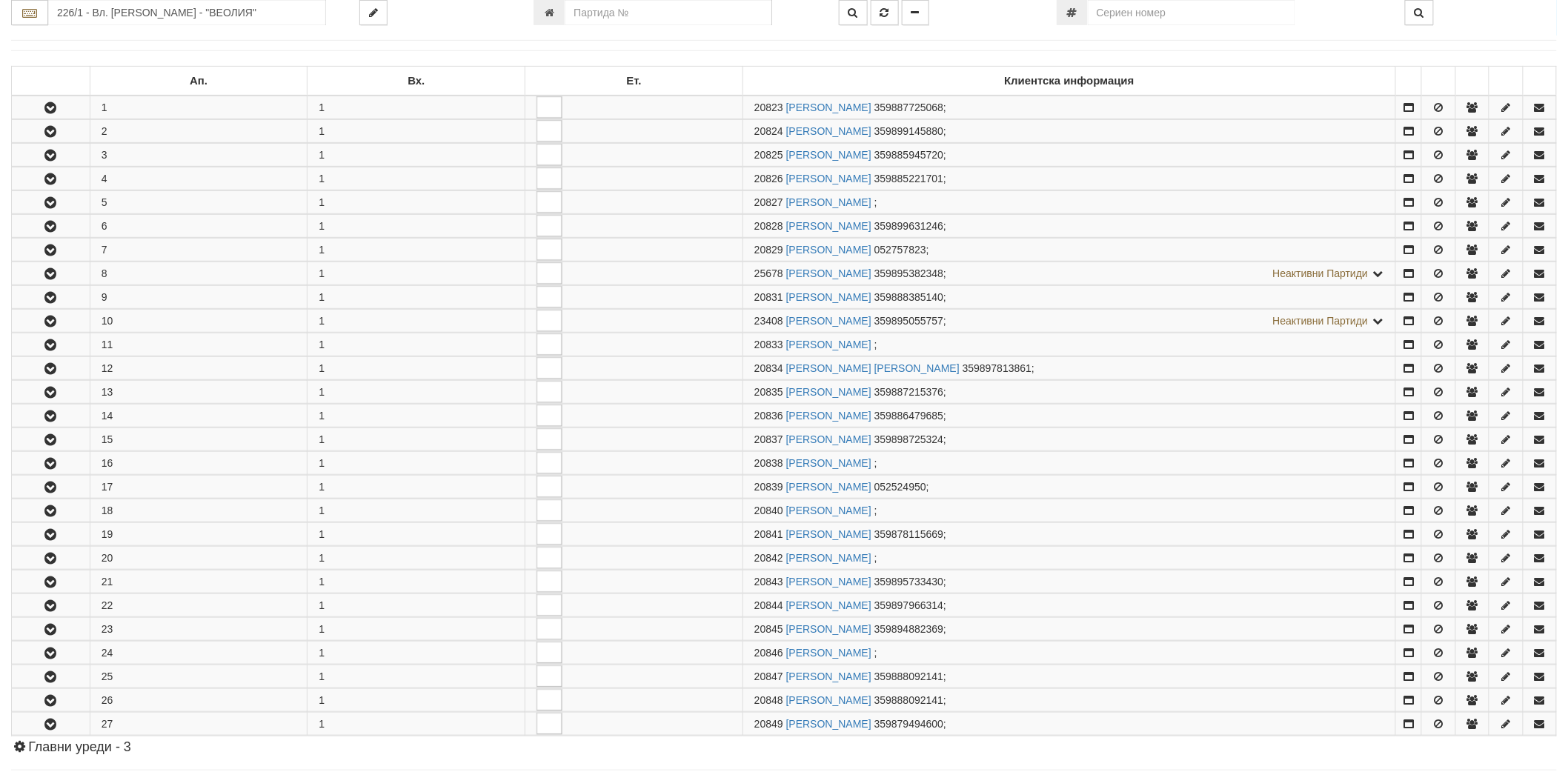
scroll to position [247, 0]
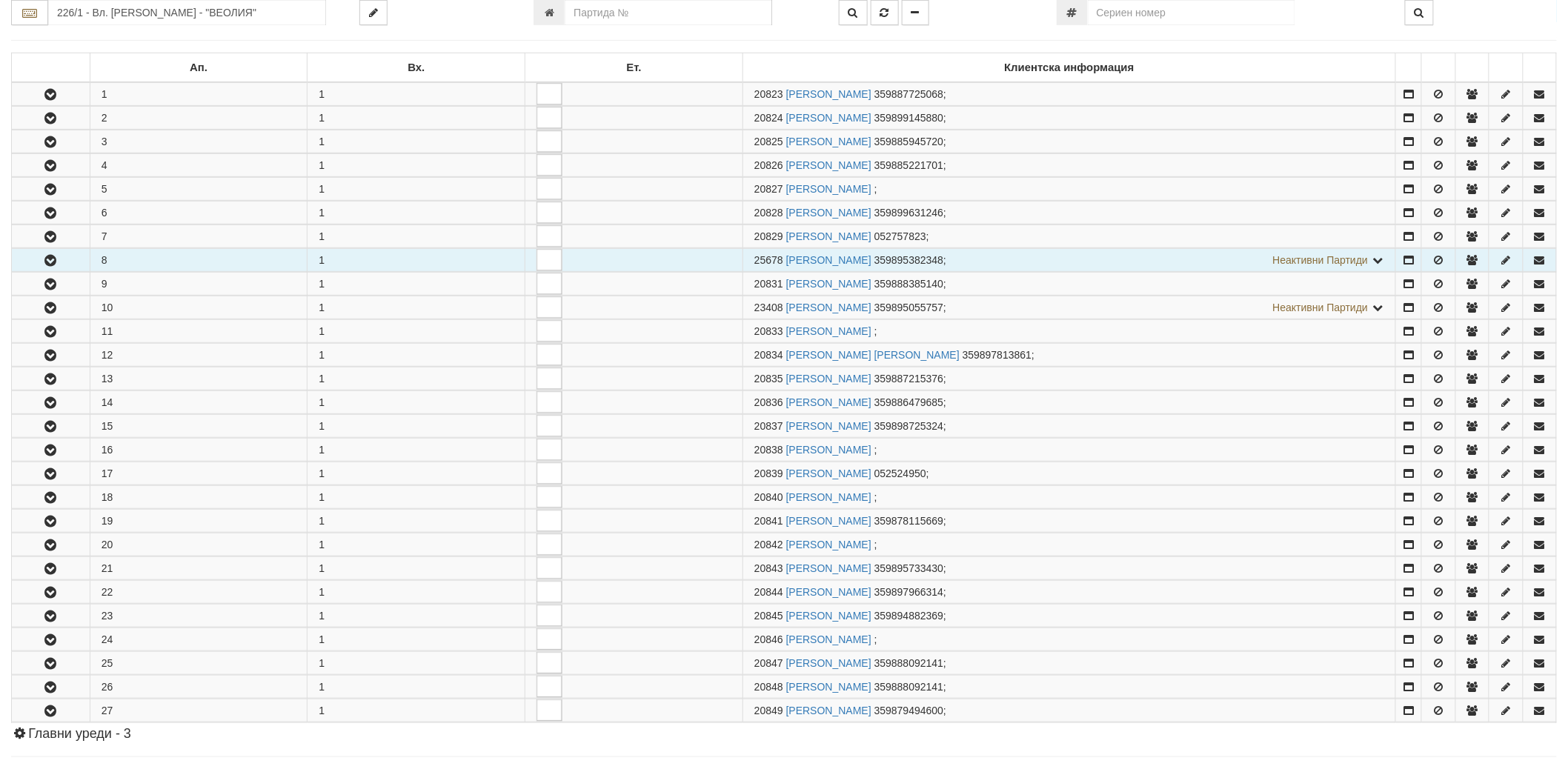
click at [46, 256] on icon "button" at bounding box center [50, 261] width 18 height 11
